Goal: Communication & Community: Answer question/provide support

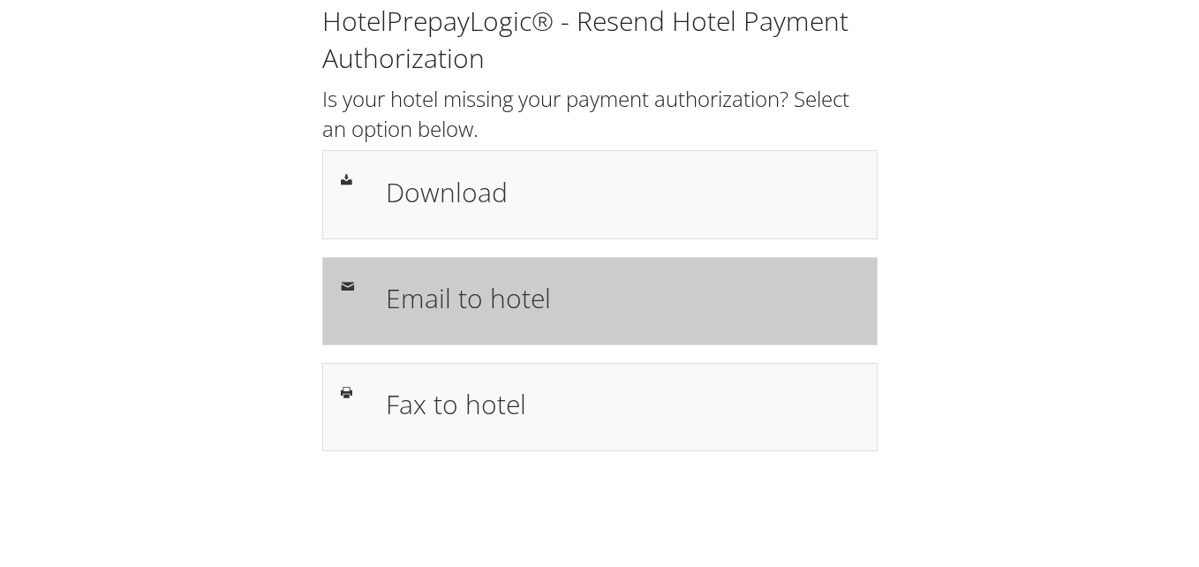
click at [578, 325] on div "Email to hotel" at bounding box center [623, 301] width 500 height 51
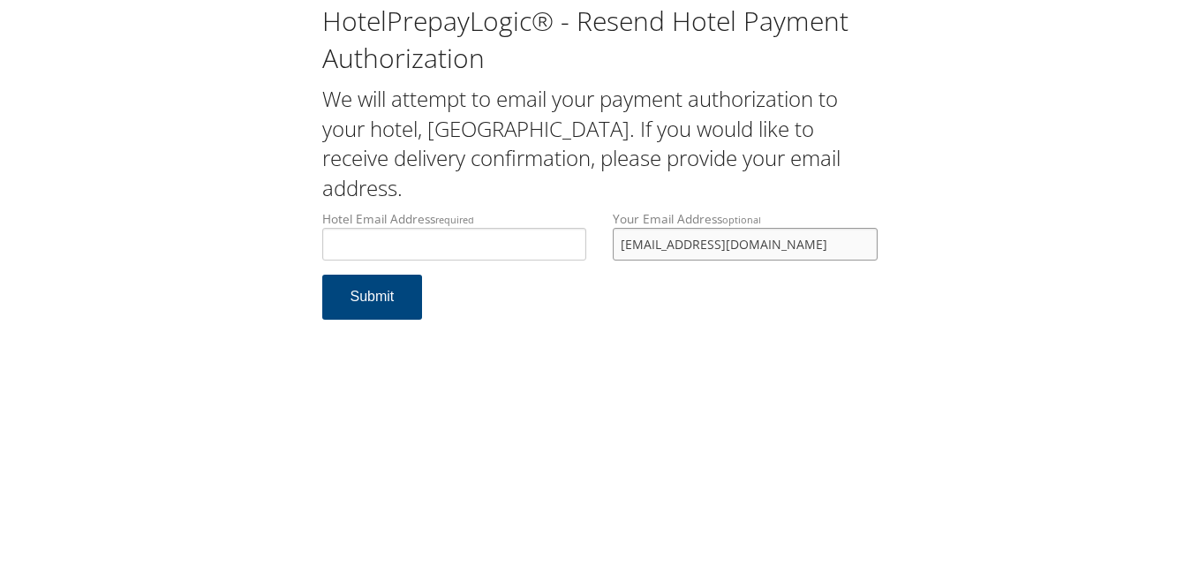
drag, startPoint x: 795, startPoint y: 240, endPoint x: 564, endPoint y: 253, distance: 230.9
click at [564, 253] on div "Hotel Email Address required Hotel email address is required Your Email Address…" at bounding box center [600, 242] width 582 height 64
click at [541, 253] on input "Hotel Email Address required" at bounding box center [454, 244] width 265 height 33
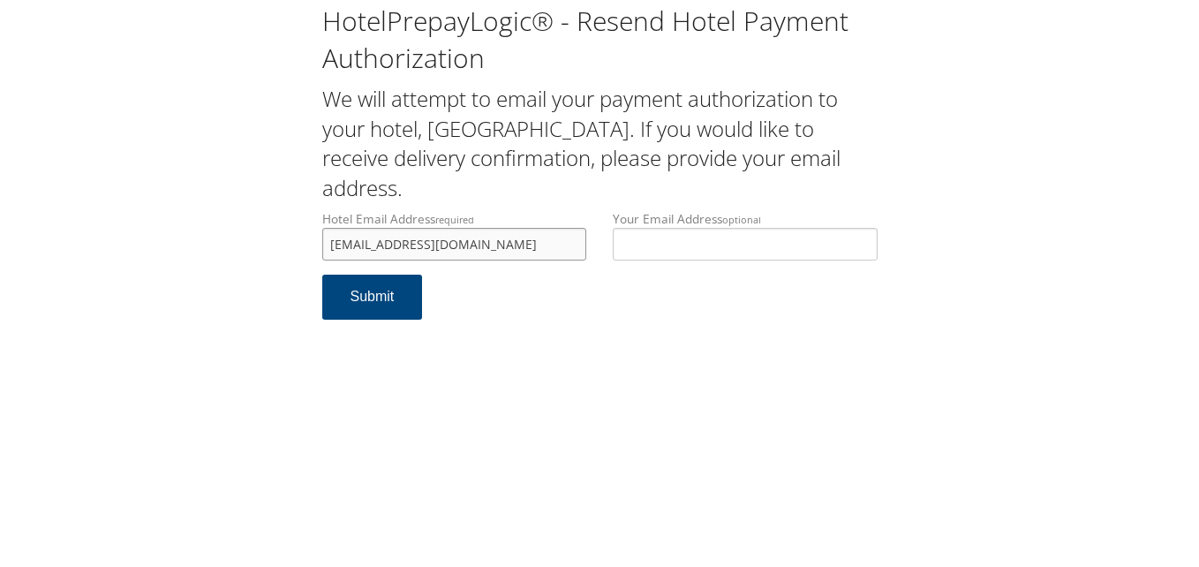
drag, startPoint x: 502, startPoint y: 253, endPoint x: 328, endPoint y: 244, distance: 173.3
click at [328, 244] on input "smokymtnsfd@wyn.com" at bounding box center [454, 244] width 265 height 33
type input "smokymtnsfd@wyn.com"
click at [397, 294] on button "Submit" at bounding box center [372, 297] width 101 height 45
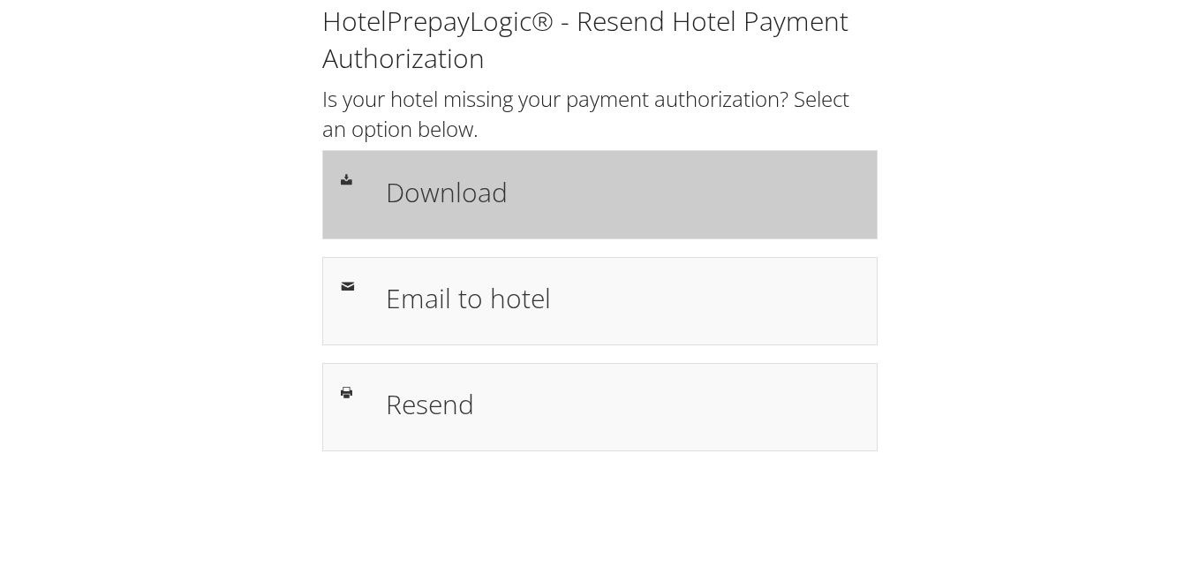
click at [570, 175] on h1 "Download" at bounding box center [622, 192] width 473 height 40
click at [560, 212] on div "Download" at bounding box center [623, 194] width 500 height 51
